Goal: Task Accomplishment & Management: Manage account settings

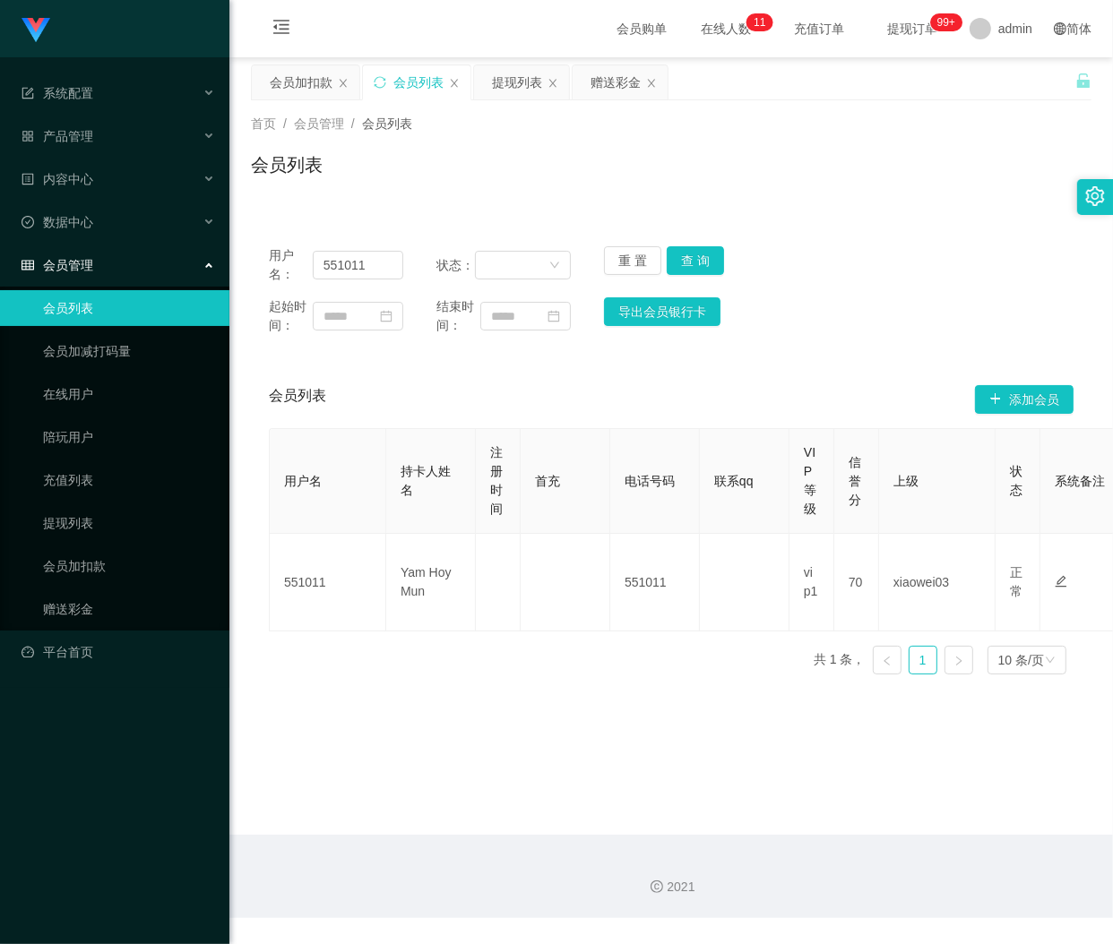
click at [410, 85] on div "会员列表" at bounding box center [418, 82] width 50 height 34
drag, startPoint x: 634, startPoint y: 260, endPoint x: 606, endPoint y: 261, distance: 28.7
click at [634, 260] on button "重 置" at bounding box center [632, 260] width 57 height 29
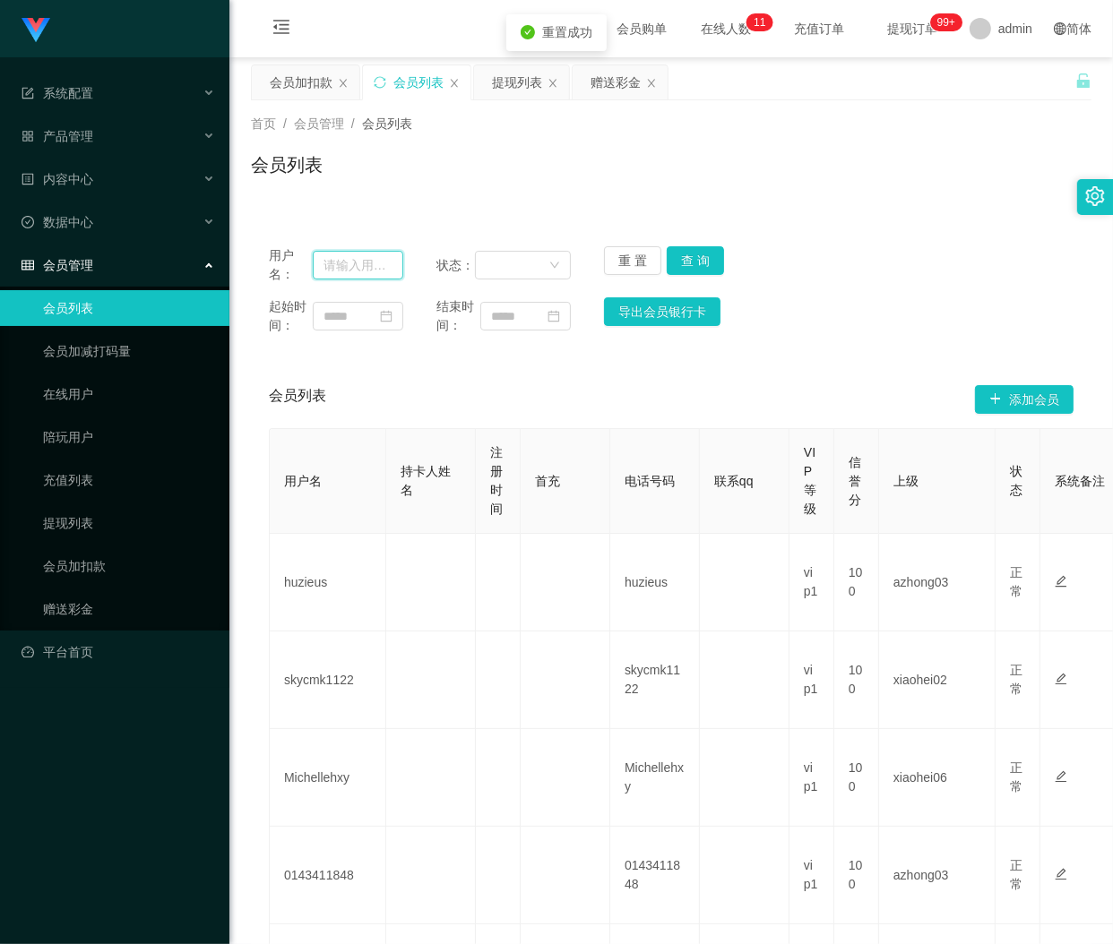
drag, startPoint x: 346, startPoint y: 263, endPoint x: 357, endPoint y: 263, distance: 10.8
click at [346, 263] on input "text" at bounding box center [358, 265] width 90 height 29
paste input "88917355"
type input "88917355"
drag, startPoint x: 682, startPoint y: 257, endPoint x: 715, endPoint y: 249, distance: 34.1
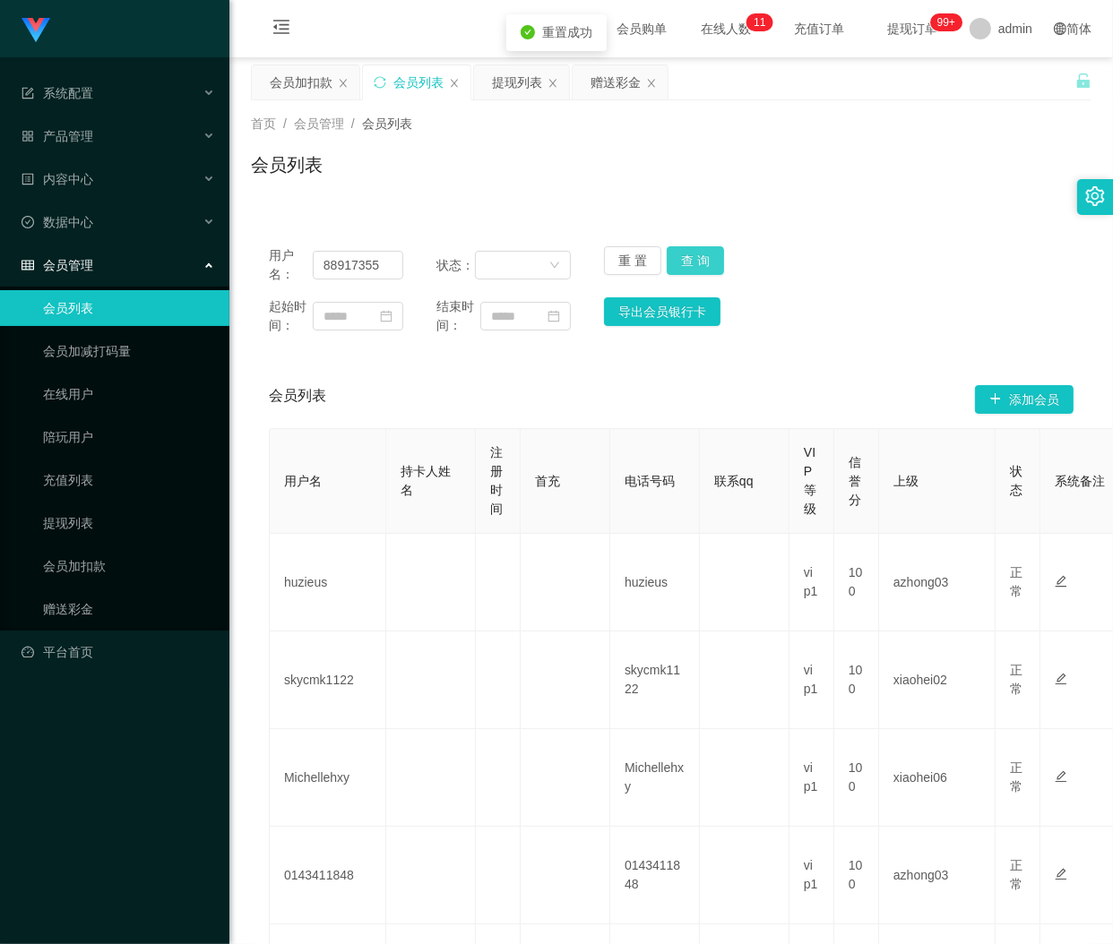
click at [682, 257] on button "查 询" at bounding box center [695, 260] width 57 height 29
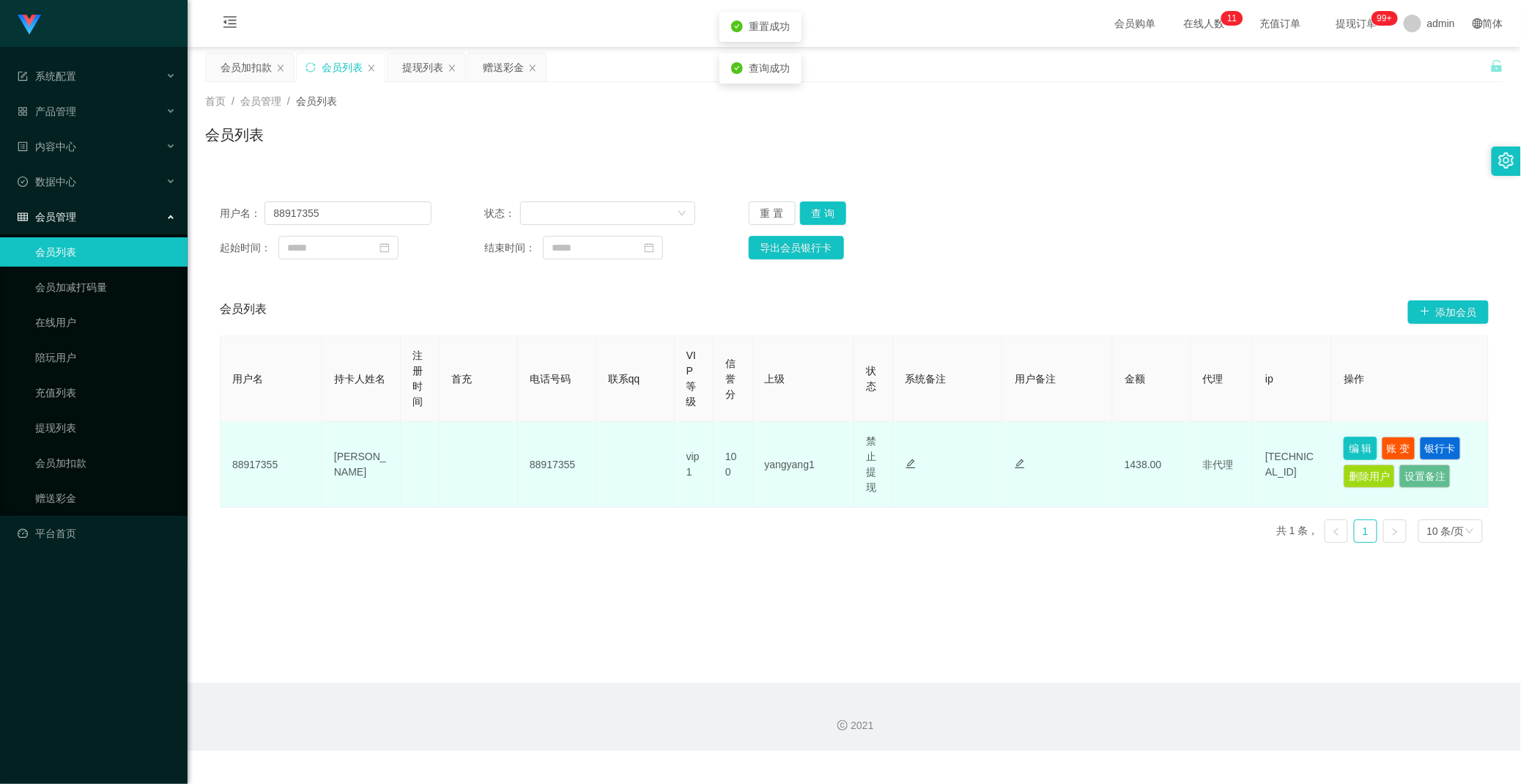
drag, startPoint x: 1358, startPoint y: 449, endPoint x: 1022, endPoint y: 334, distance: 355.1
click at [909, 449] on button "编 辑" at bounding box center [1360, 448] width 34 height 24
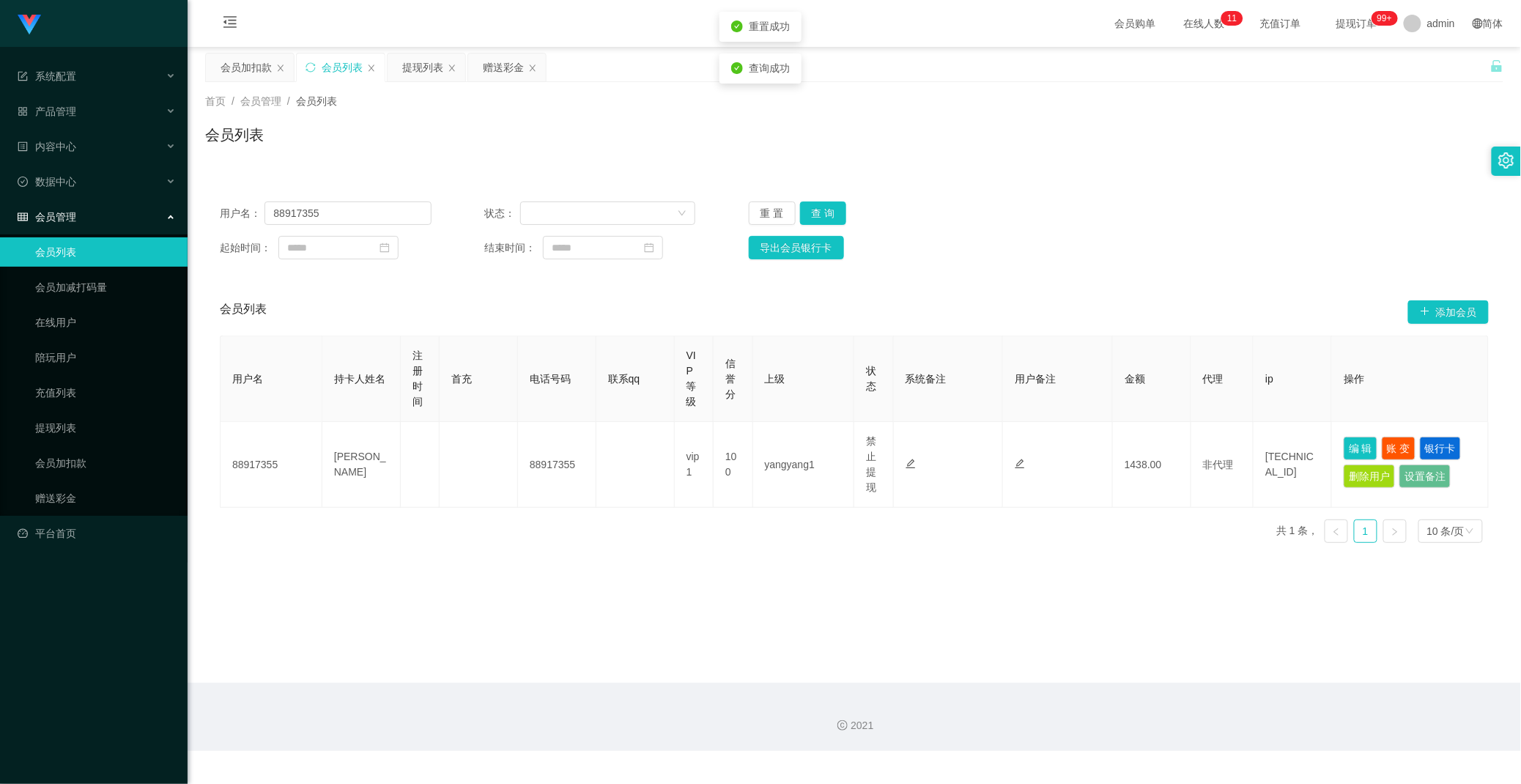
type input "88917355"
type input "[PERSON_NAME]"
type input "100"
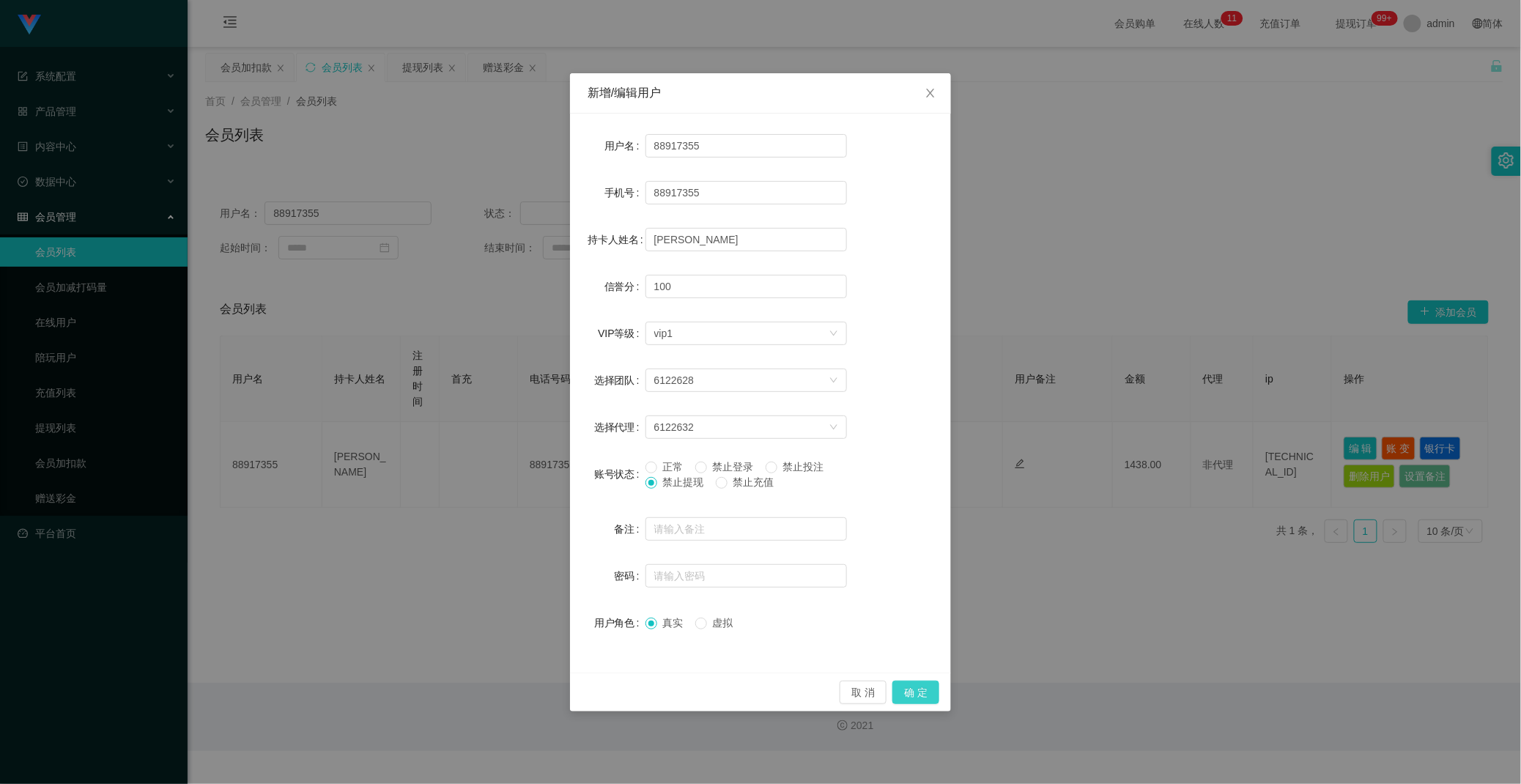
click at [909, 703] on button "确 定" at bounding box center [915, 692] width 47 height 24
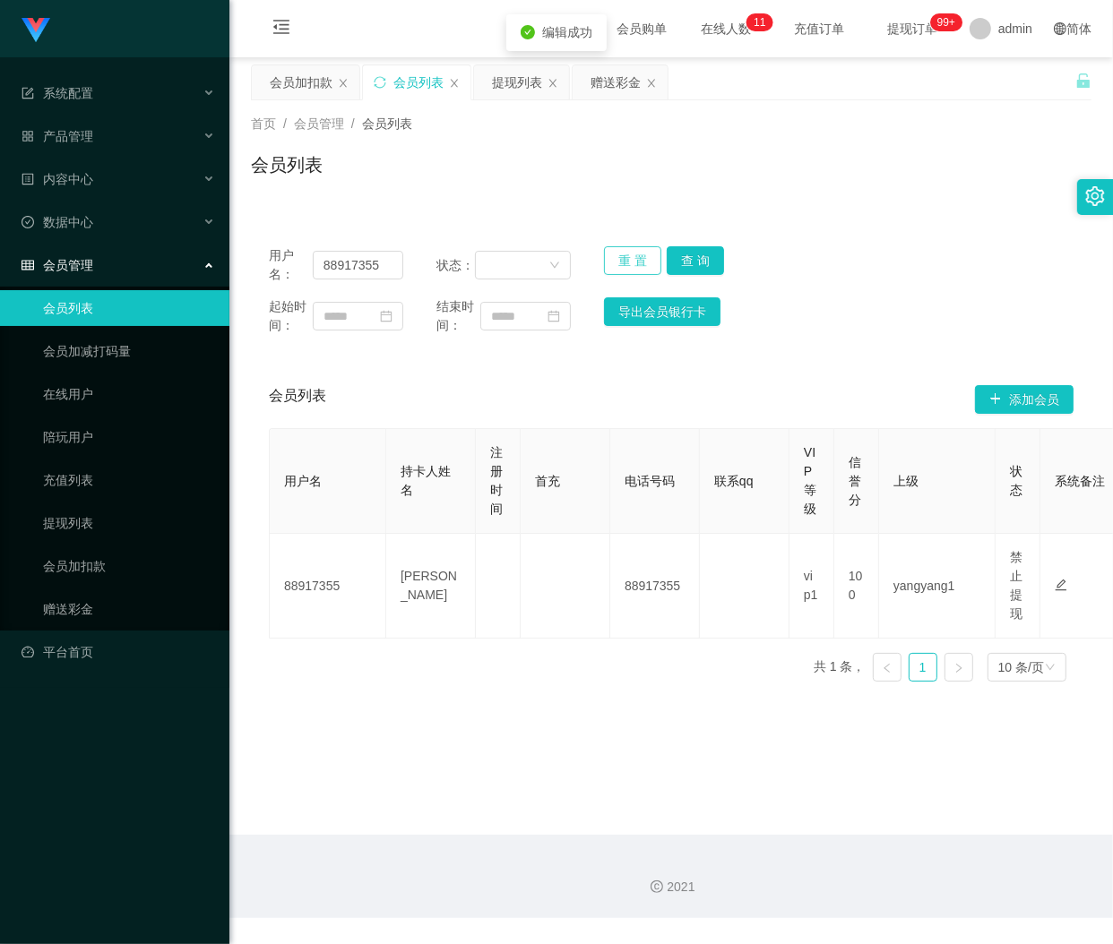
click at [612, 254] on button "重 置" at bounding box center [632, 260] width 57 height 29
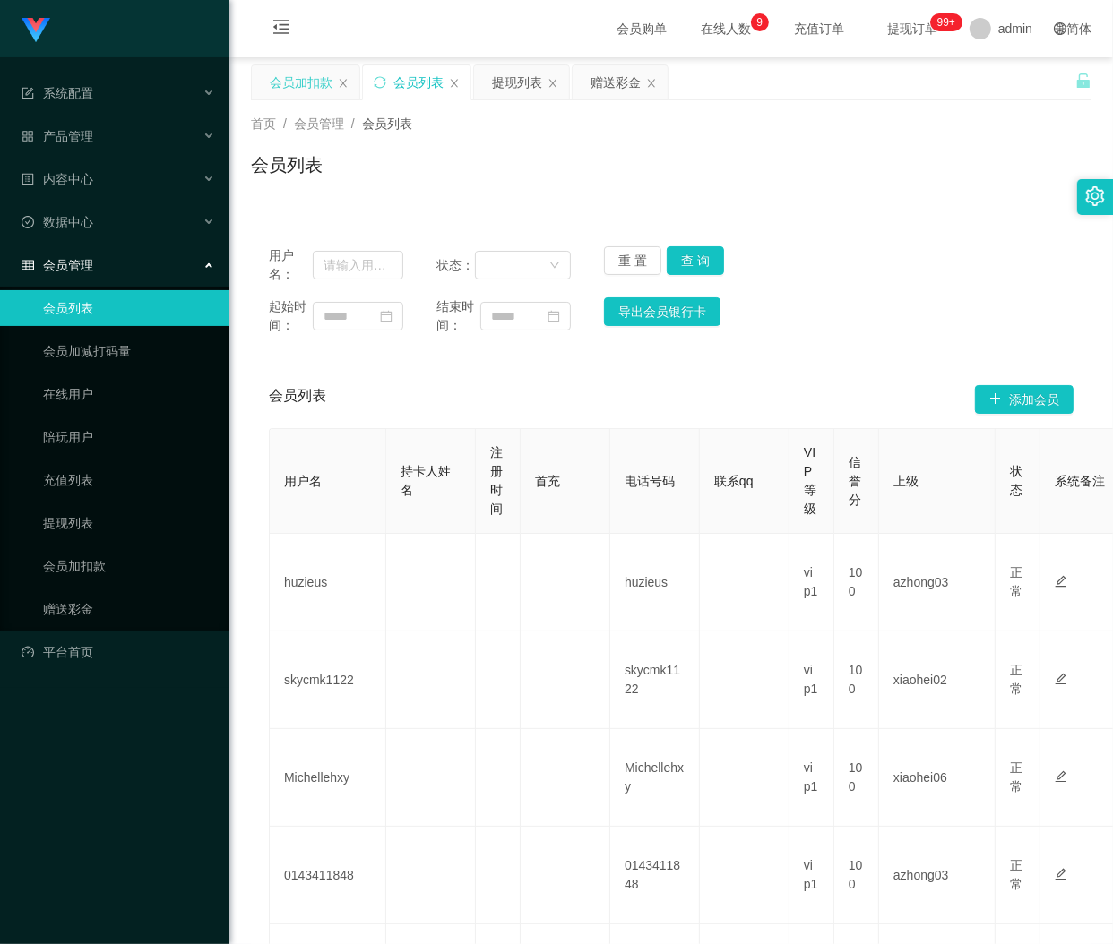
drag, startPoint x: 299, startPoint y: 83, endPoint x: 303, endPoint y: 95, distance: 12.2
click at [299, 83] on div "会员加扣款" at bounding box center [301, 82] width 63 height 34
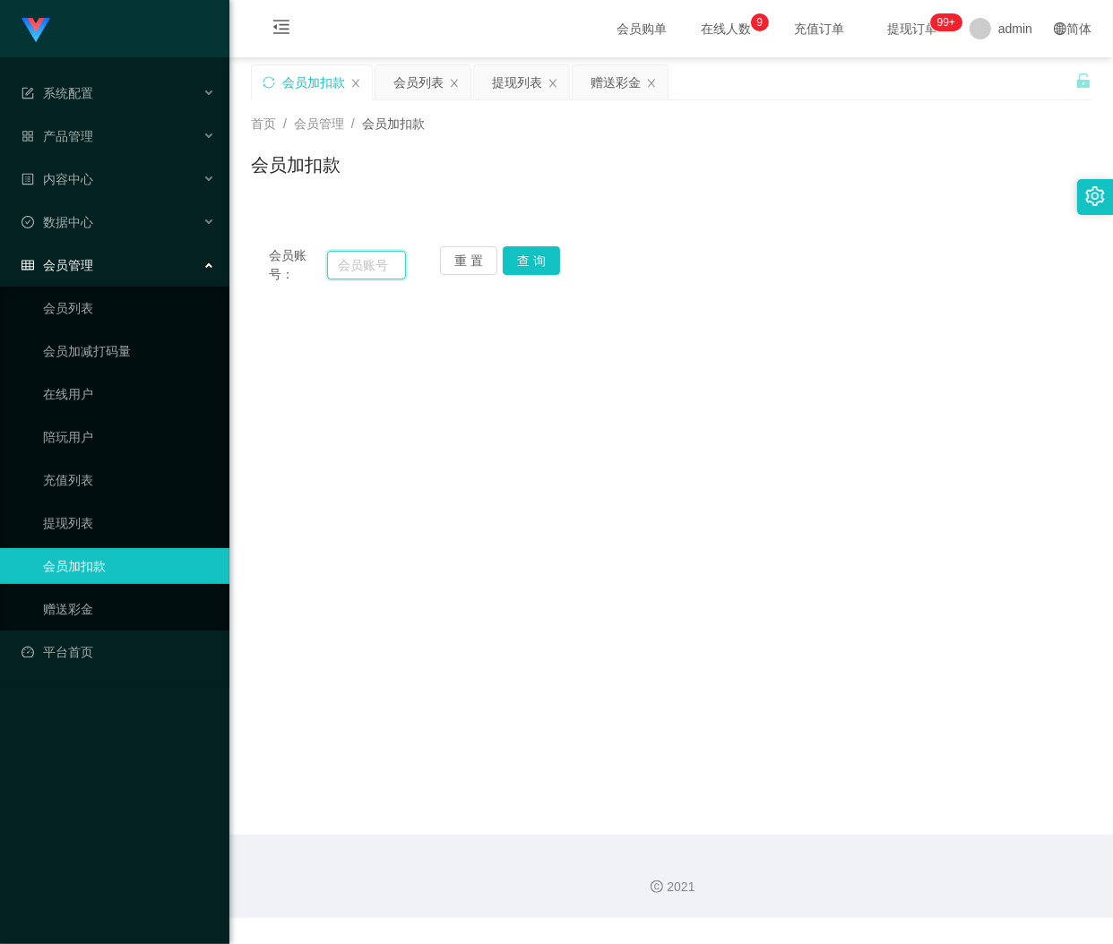
click at [358, 261] on input "text" at bounding box center [366, 265] width 79 height 29
paste input "8888005051347 [PERSON_NAME] 900"
type input "8888005051347 [PERSON_NAME] 900"
click at [518, 260] on button "查 询" at bounding box center [531, 260] width 57 height 29
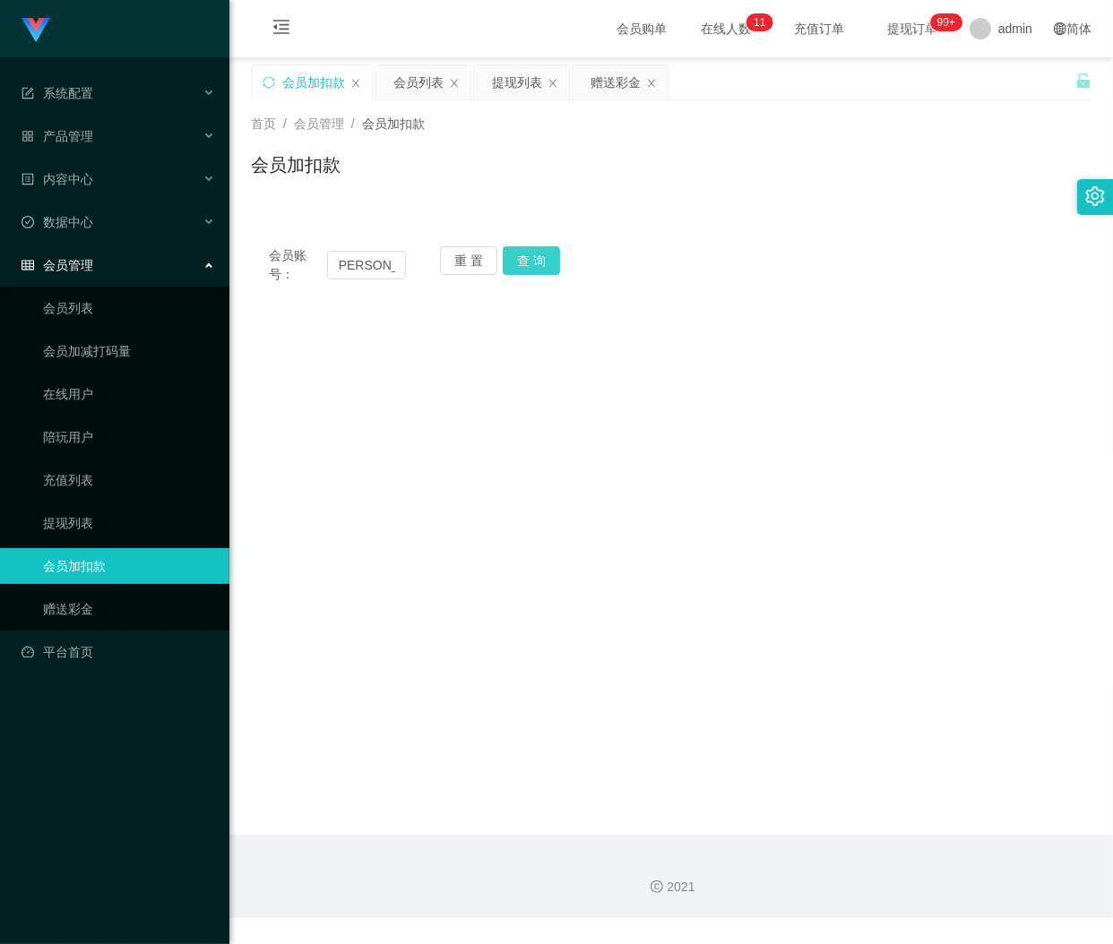
scroll to position [0, 0]
drag, startPoint x: 455, startPoint y: 249, endPoint x: 450, endPoint y: 260, distance: 12.0
click at [455, 249] on button "重 置" at bounding box center [468, 260] width 57 height 29
drag, startPoint x: 376, startPoint y: 263, endPoint x: 445, endPoint y: 263, distance: 69.0
click at [376, 263] on input "text" at bounding box center [366, 265] width 79 height 29
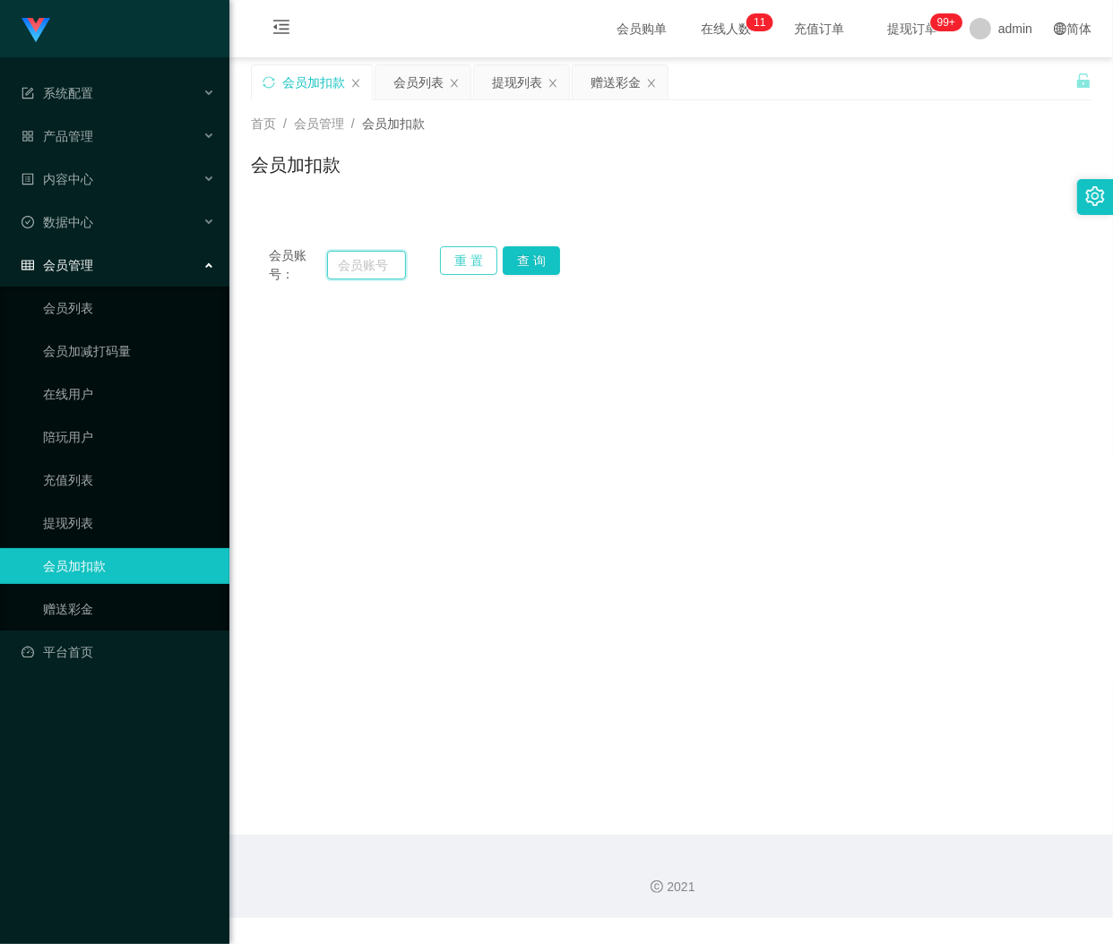
paste input "[PERSON_NAME]"
click at [557, 265] on button "查 询" at bounding box center [531, 260] width 57 height 29
click at [368, 261] on input "[PERSON_NAME]" at bounding box center [366, 265] width 79 height 29
click at [334, 266] on input "[PERSON_NAME]" at bounding box center [366, 265] width 79 height 29
click at [383, 261] on input "[PERSON_NAME]" at bounding box center [366, 265] width 79 height 29
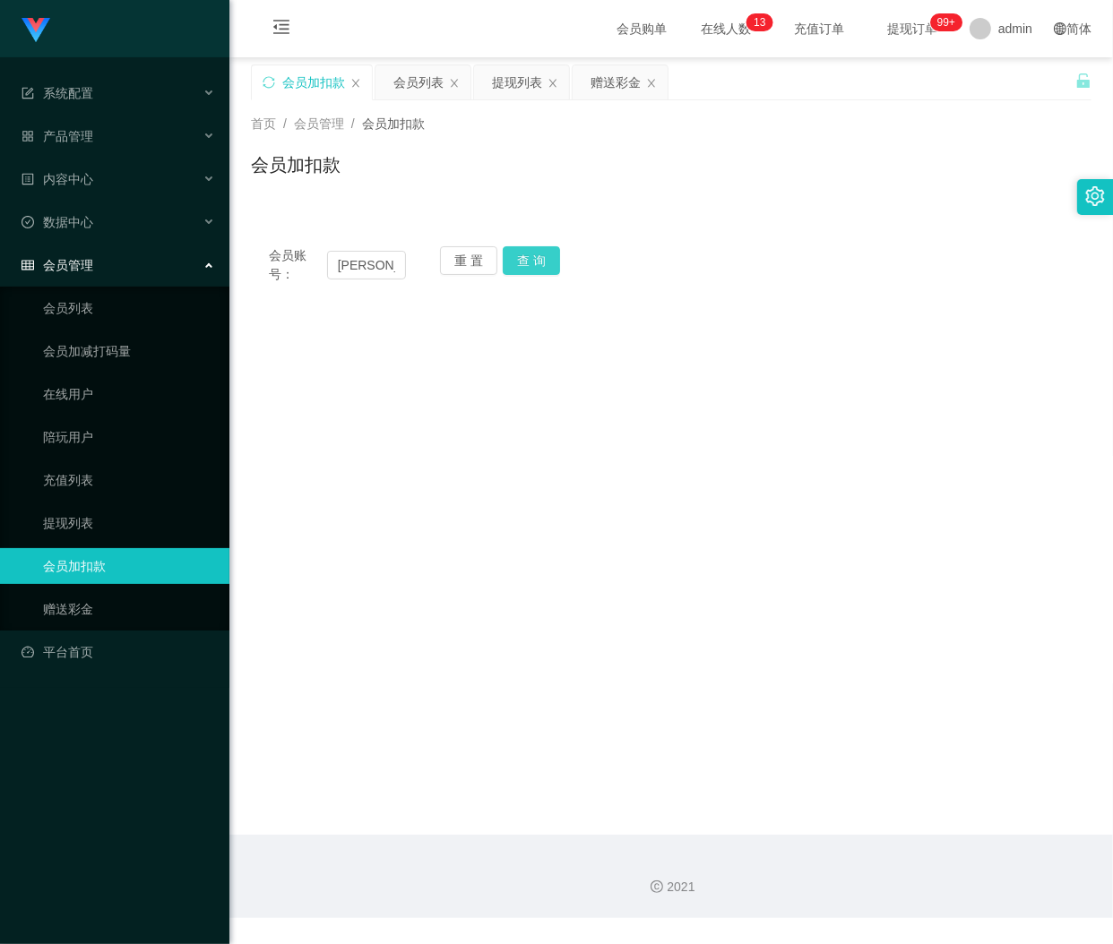
click at [513, 263] on button "查 询" at bounding box center [531, 260] width 57 height 29
click at [376, 270] on input "[PERSON_NAME]" at bounding box center [366, 265] width 79 height 29
paste input "8888005051347 [PERSON_NAME] 900"
click at [373, 271] on input "8888005051347 [PERSON_NAME] 900" at bounding box center [366, 265] width 79 height 29
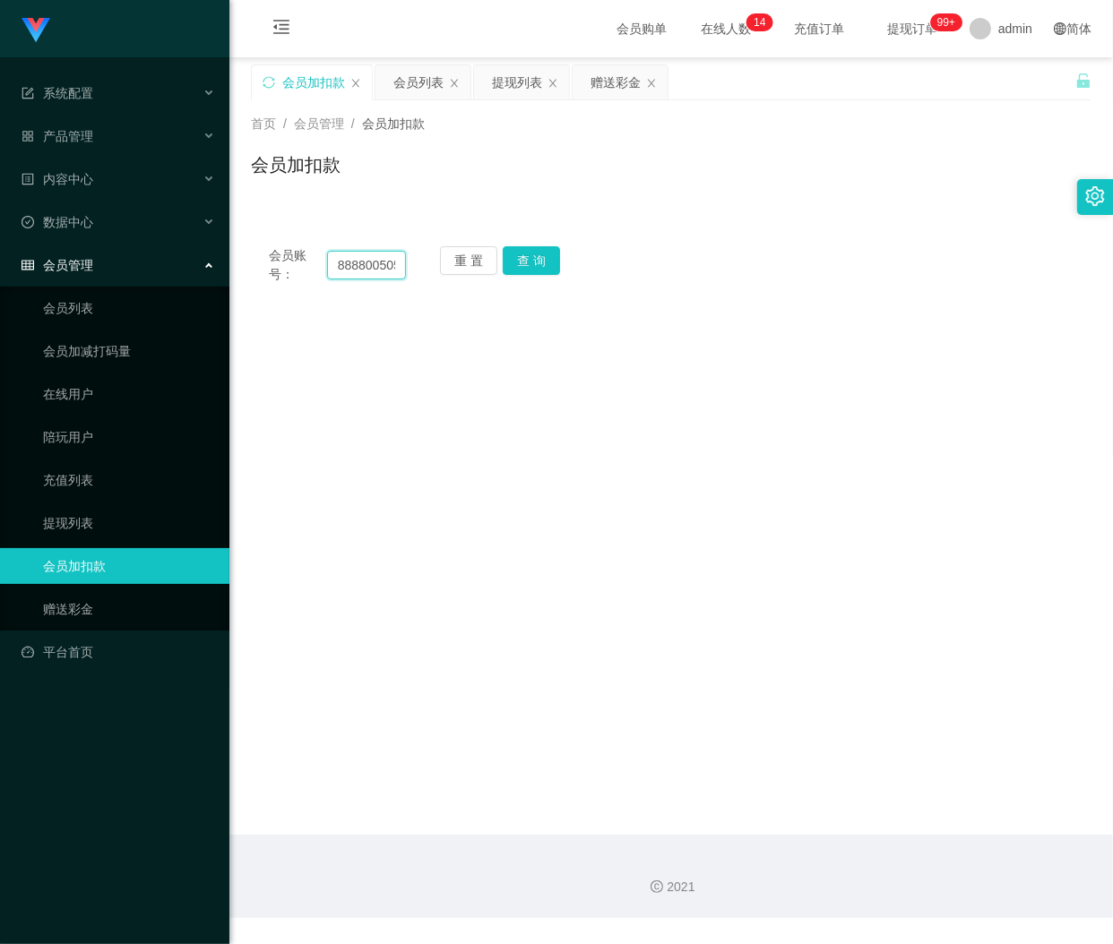
click at [373, 271] on input "8888005051347 [PERSON_NAME] 900" at bounding box center [366, 265] width 79 height 29
paste input "text"
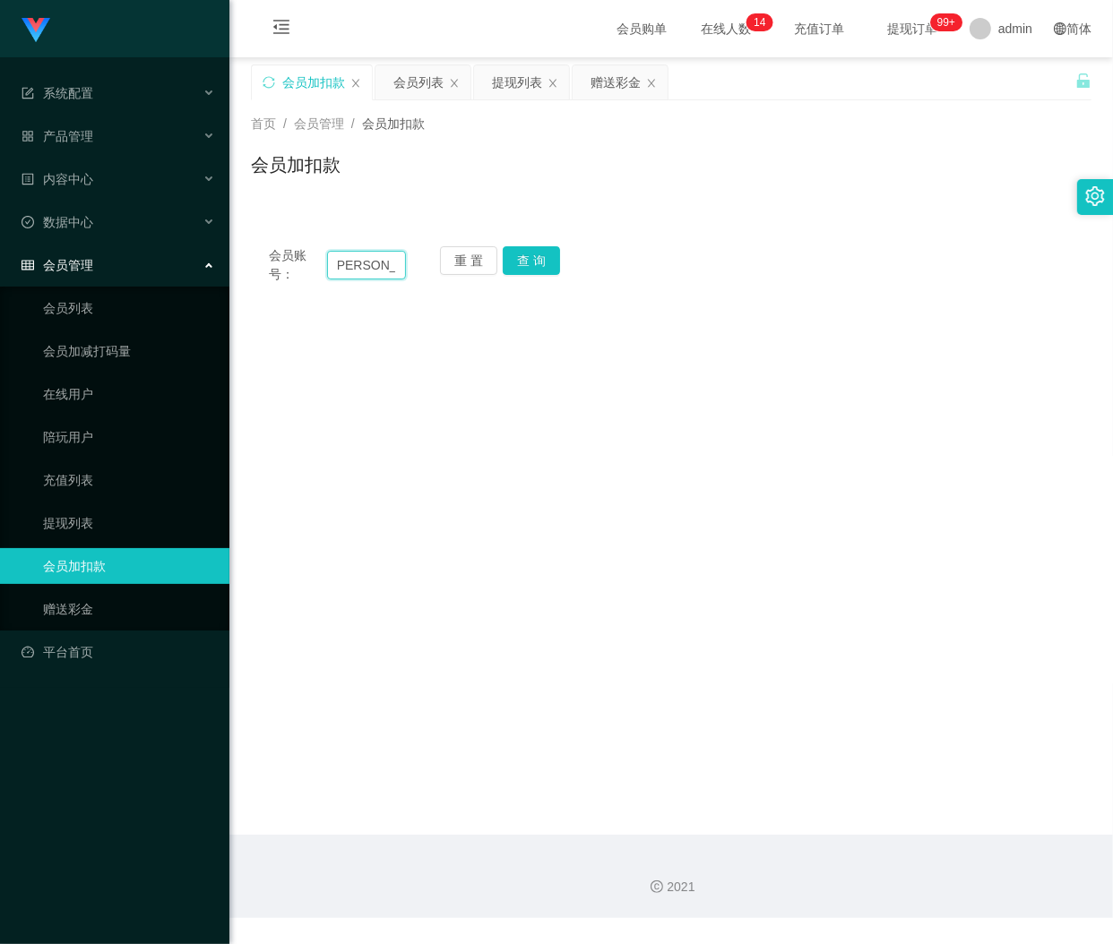
drag, startPoint x: 369, startPoint y: 270, endPoint x: 435, endPoint y: 270, distance: 66.3
click at [435, 270] on div "会员账号： 8888005051347 [PERSON_NAME] 900 重 置 查 询" at bounding box center [671, 265] width 840 height 38
type input "8888005051347"
click at [529, 256] on button "查 询" at bounding box center [531, 260] width 57 height 29
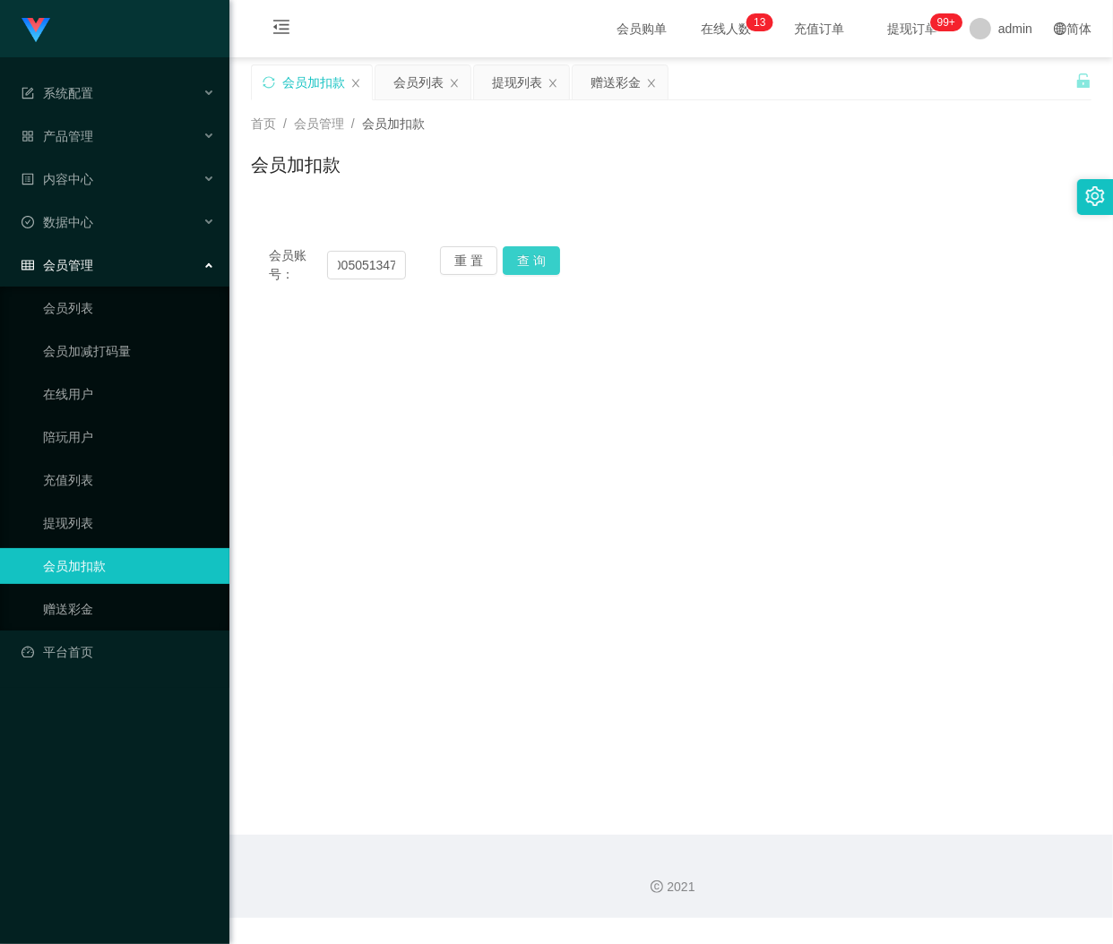
scroll to position [0, 0]
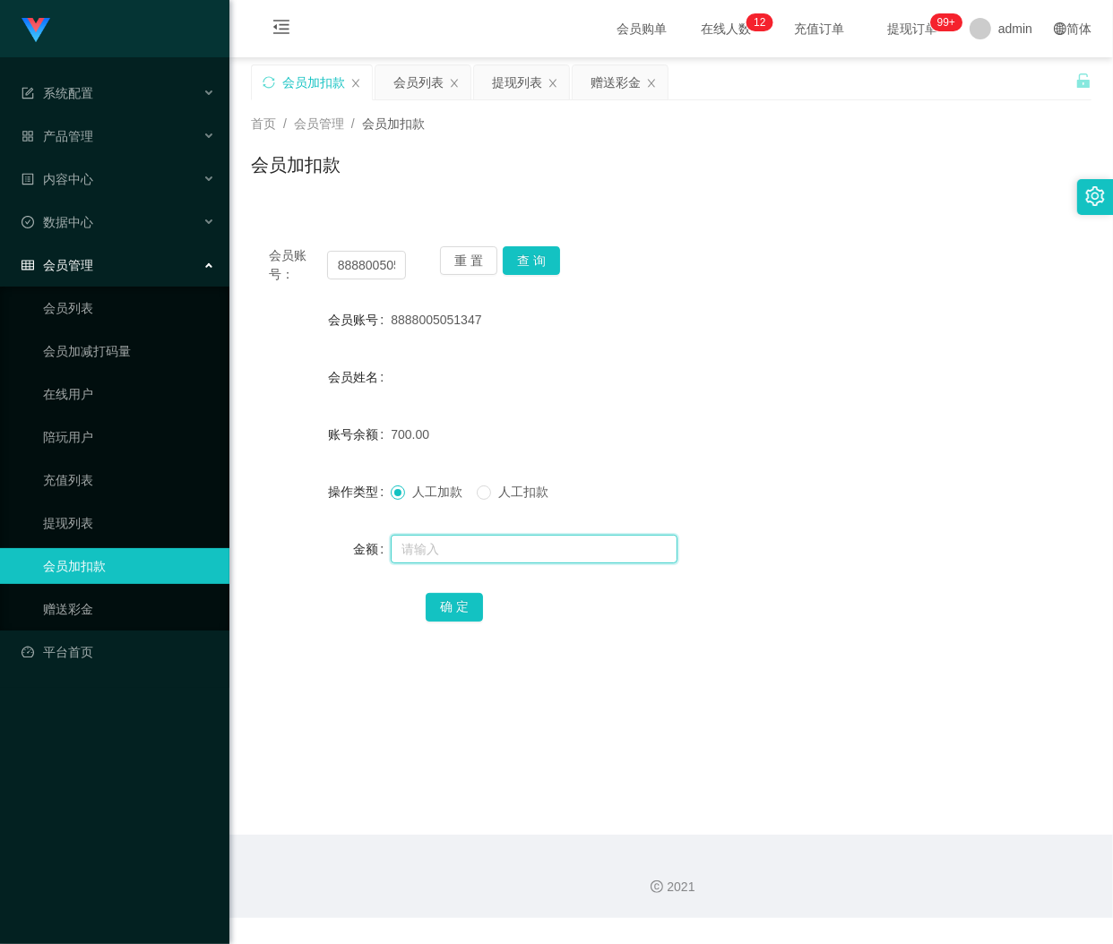
click at [444, 547] on input "text" at bounding box center [534, 549] width 287 height 29
paste input "900"
type input "900"
click at [454, 607] on button "确 定" at bounding box center [454, 607] width 57 height 29
click at [461, 266] on button "重 置" at bounding box center [468, 260] width 57 height 29
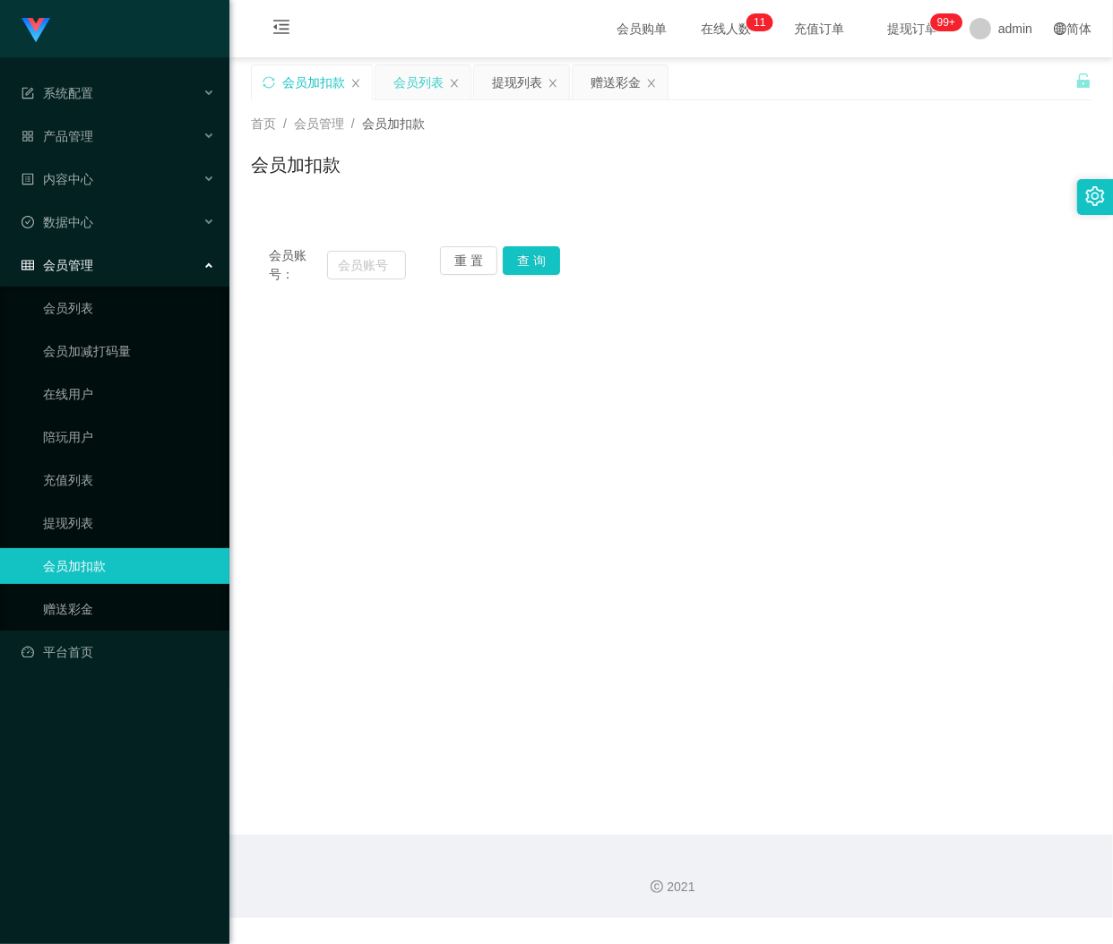
click at [414, 91] on div "会员列表" at bounding box center [418, 82] width 50 height 34
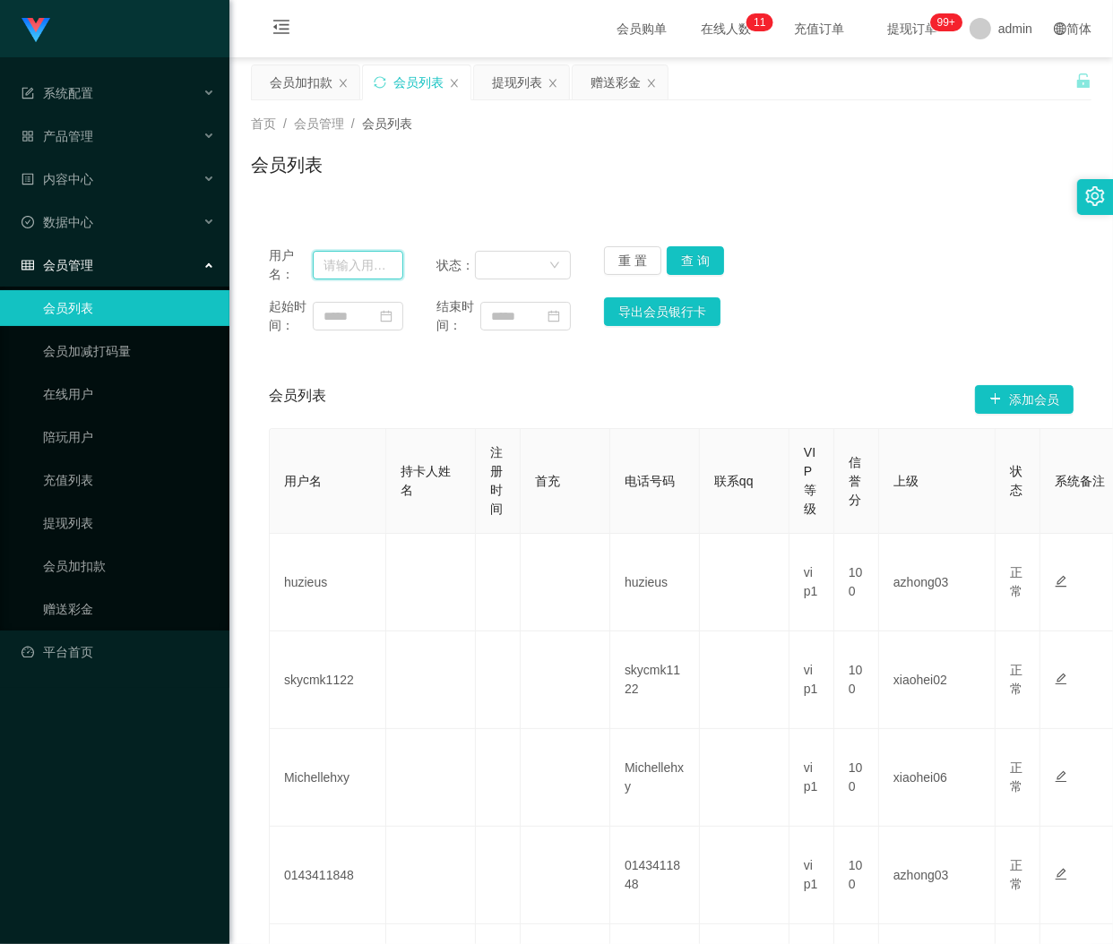
click at [373, 260] on input "text" at bounding box center [358, 265] width 90 height 29
paste input "mahningho98"
type input "mahningho98"
click at [694, 263] on button "查 询" at bounding box center [695, 260] width 57 height 29
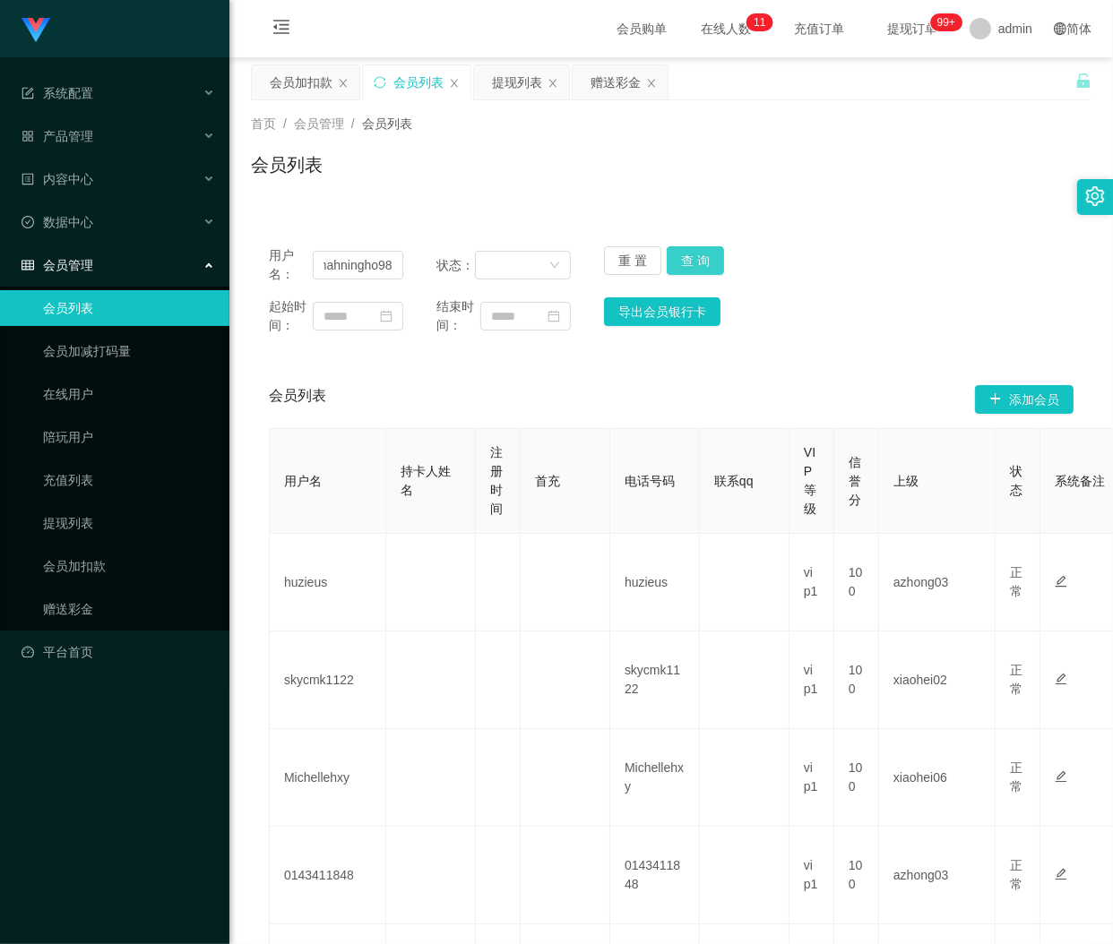
scroll to position [0, 0]
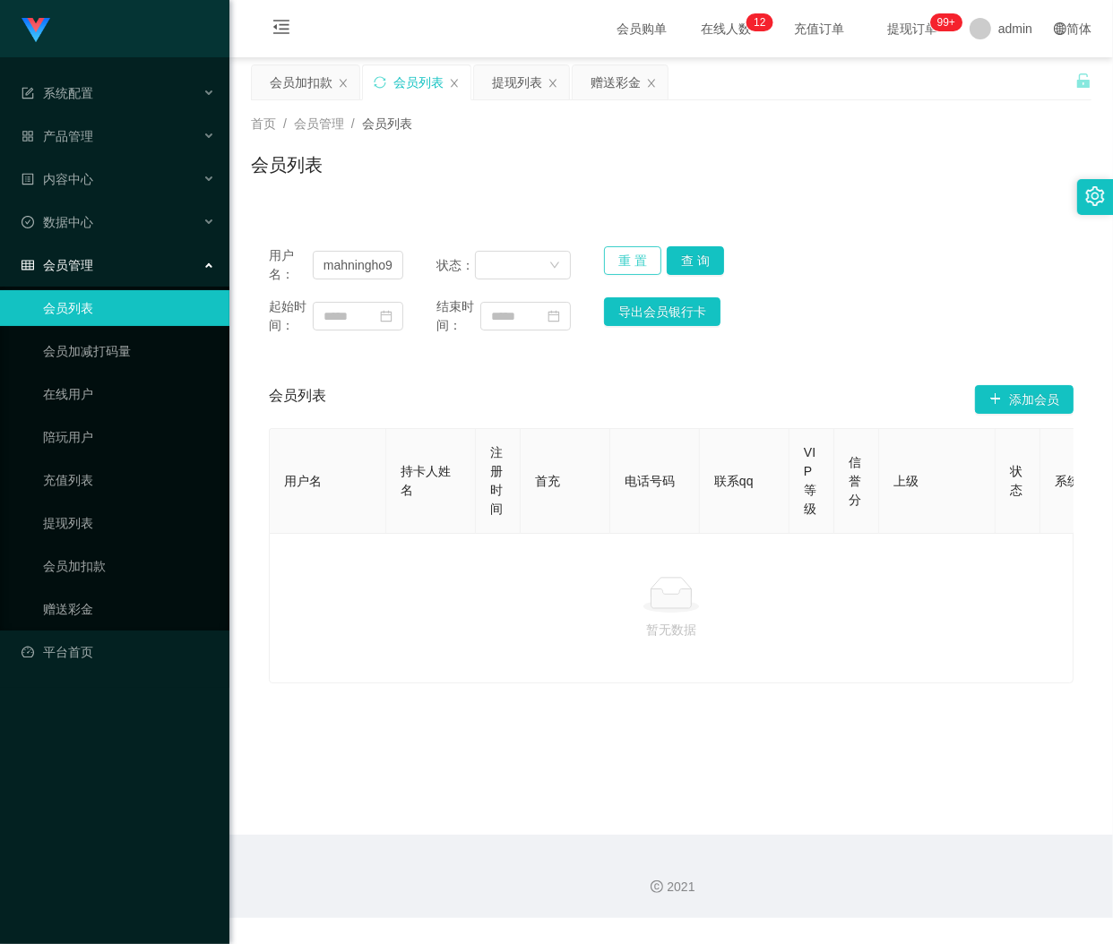
drag, startPoint x: 624, startPoint y: 256, endPoint x: 611, endPoint y: 254, distance: 12.7
click at [624, 256] on button "重 置" at bounding box center [632, 260] width 57 height 29
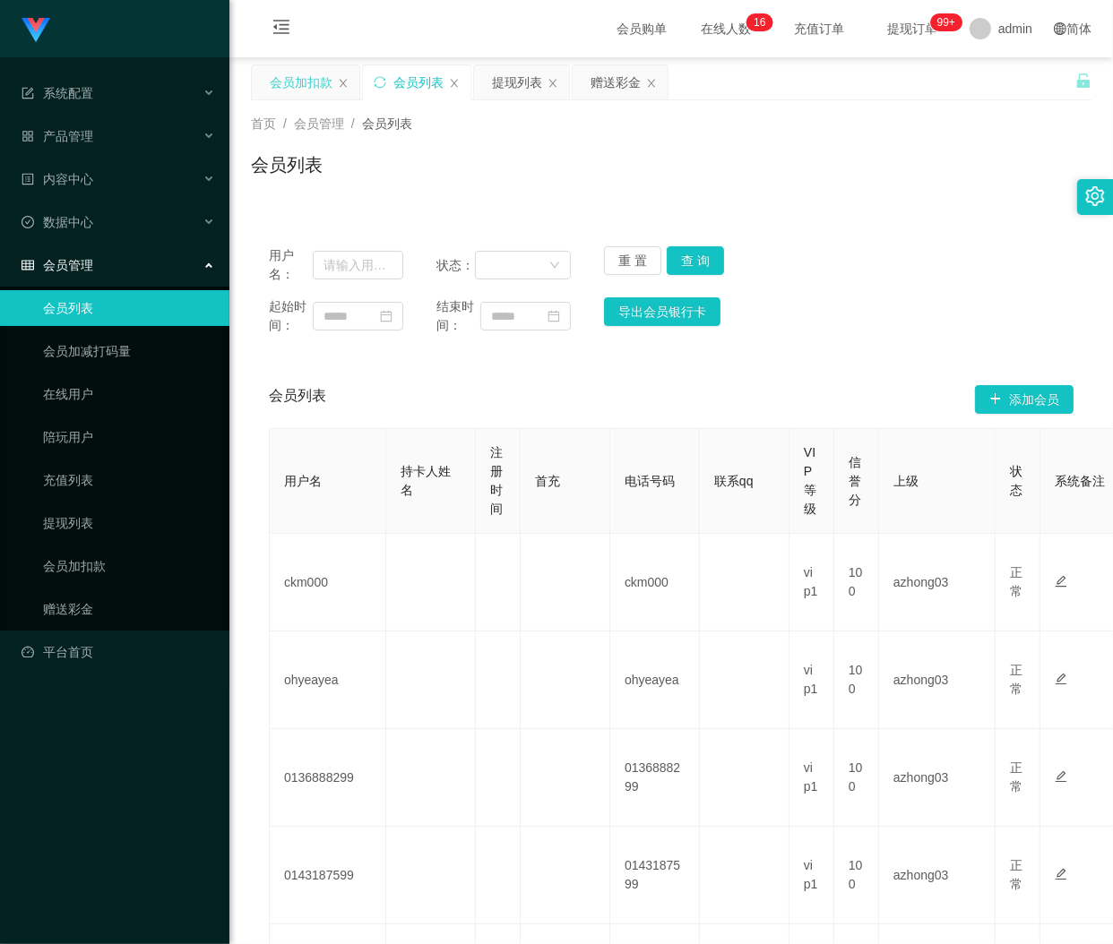
drag, startPoint x: 293, startPoint y: 86, endPoint x: 302, endPoint y: 96, distance: 13.3
click at [293, 86] on div "会员加扣款" at bounding box center [301, 82] width 63 height 34
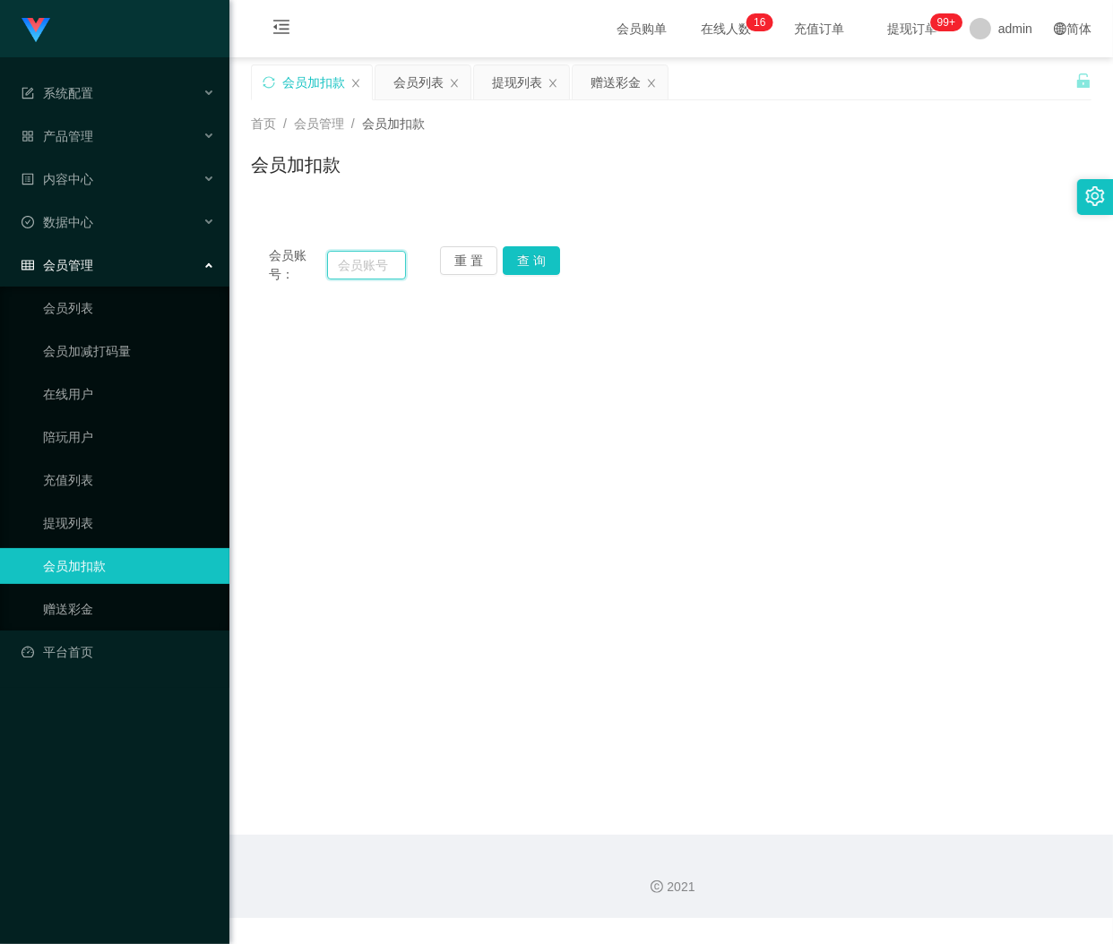
drag, startPoint x: 334, startPoint y: 258, endPoint x: 392, endPoint y: 262, distance: 57.4
click at [334, 258] on input "text" at bounding box center [366, 265] width 79 height 29
paste input "tonylim1991"
type input "tonylim1991"
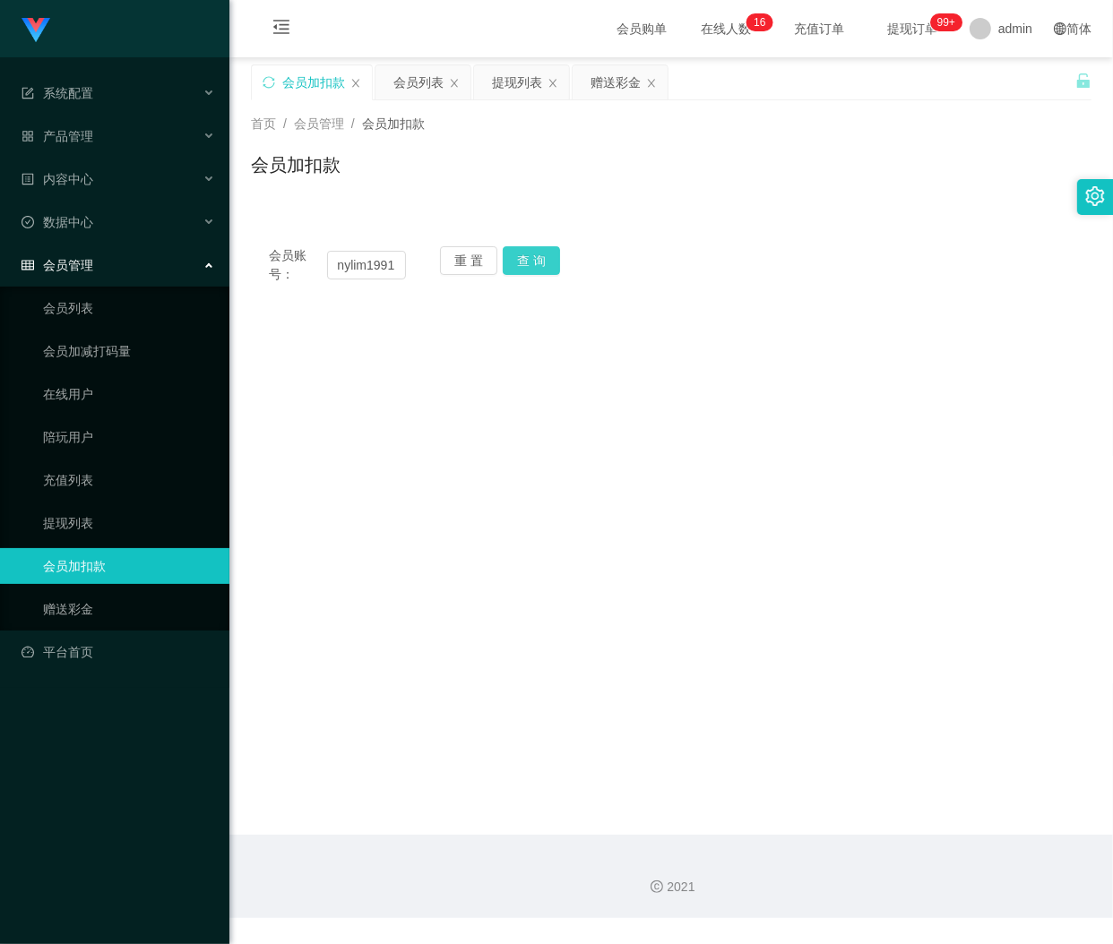
click at [529, 263] on button "查 询" at bounding box center [531, 260] width 57 height 29
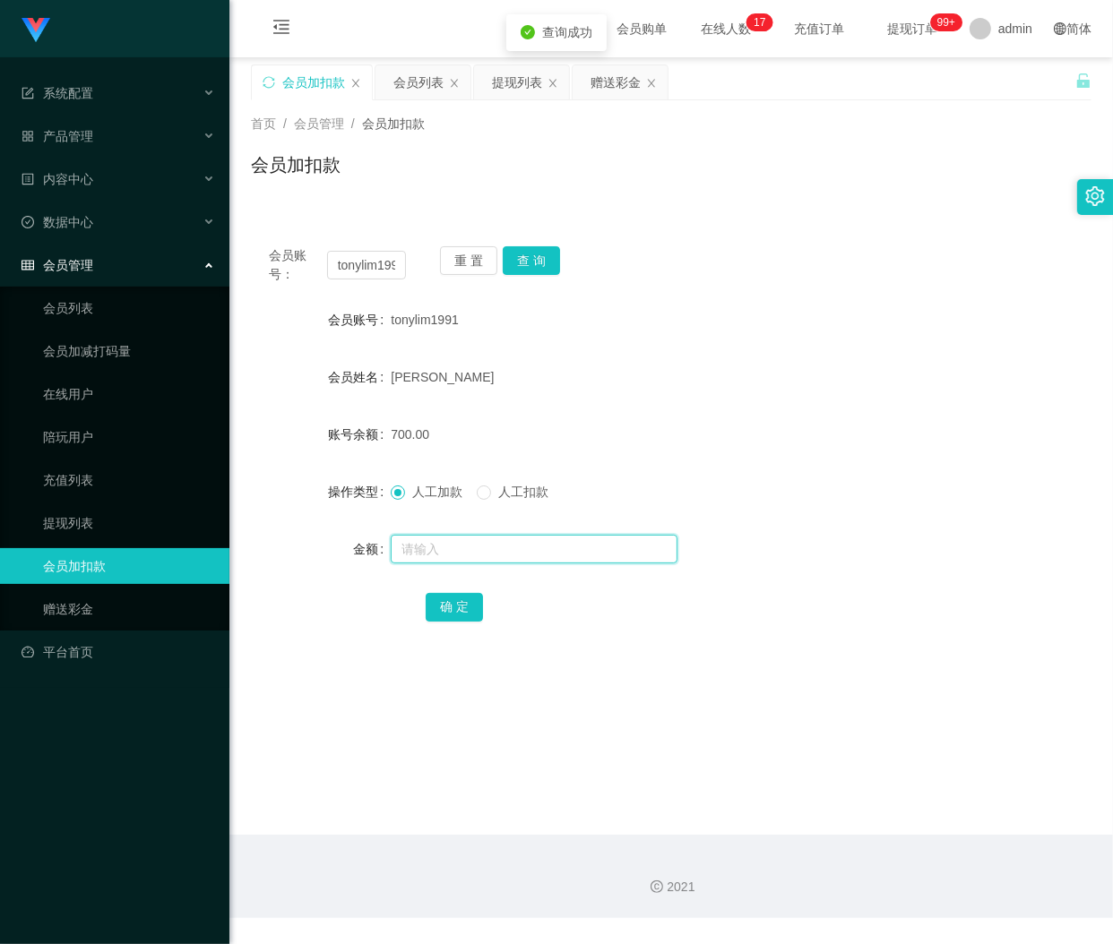
click at [444, 544] on input "text" at bounding box center [534, 549] width 287 height 29
drag, startPoint x: 455, startPoint y: 540, endPoint x: 512, endPoint y: 562, distance: 60.4
click at [455, 540] on input "text" at bounding box center [534, 549] width 287 height 29
paste input "2000"
type input "2000"
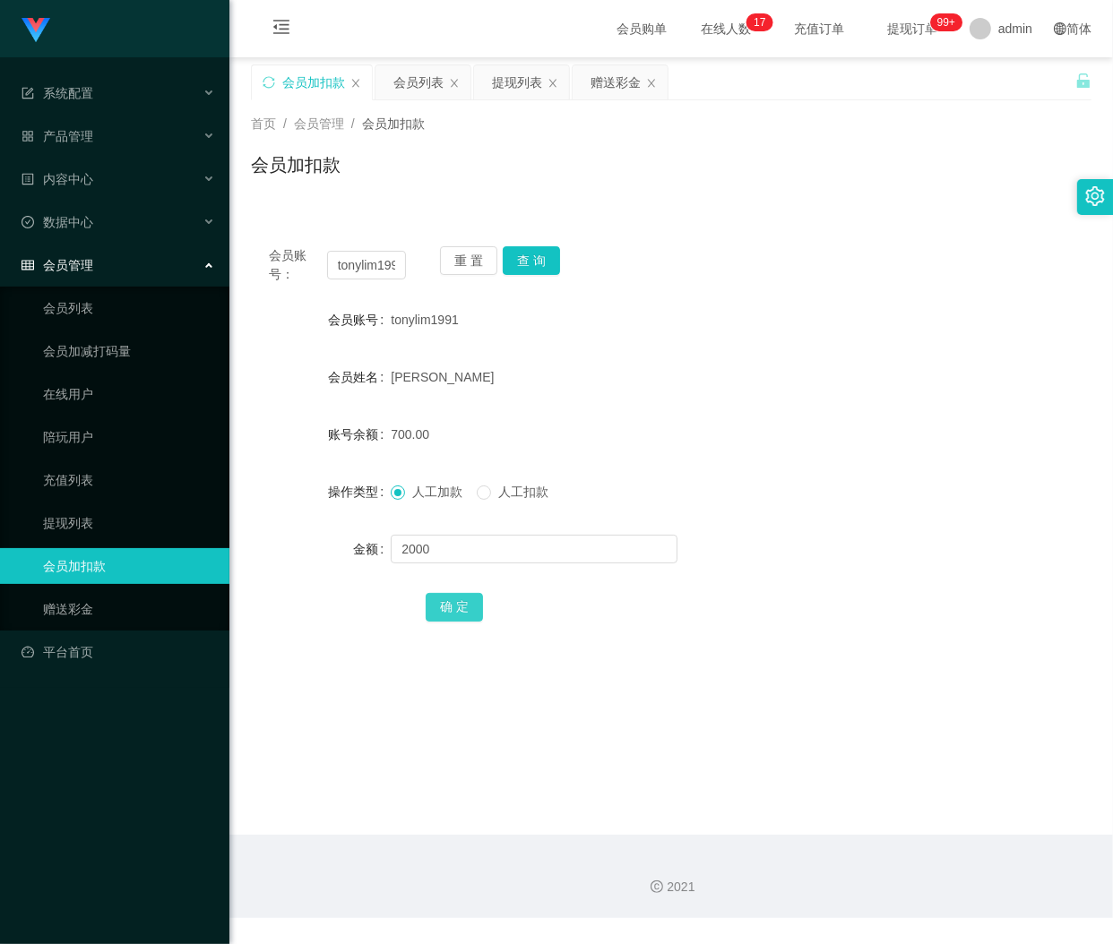
click at [452, 611] on button "确 定" at bounding box center [454, 607] width 57 height 29
click at [473, 258] on button "重 置" at bounding box center [468, 260] width 57 height 29
